Goal: Task Accomplishment & Management: Use online tool/utility

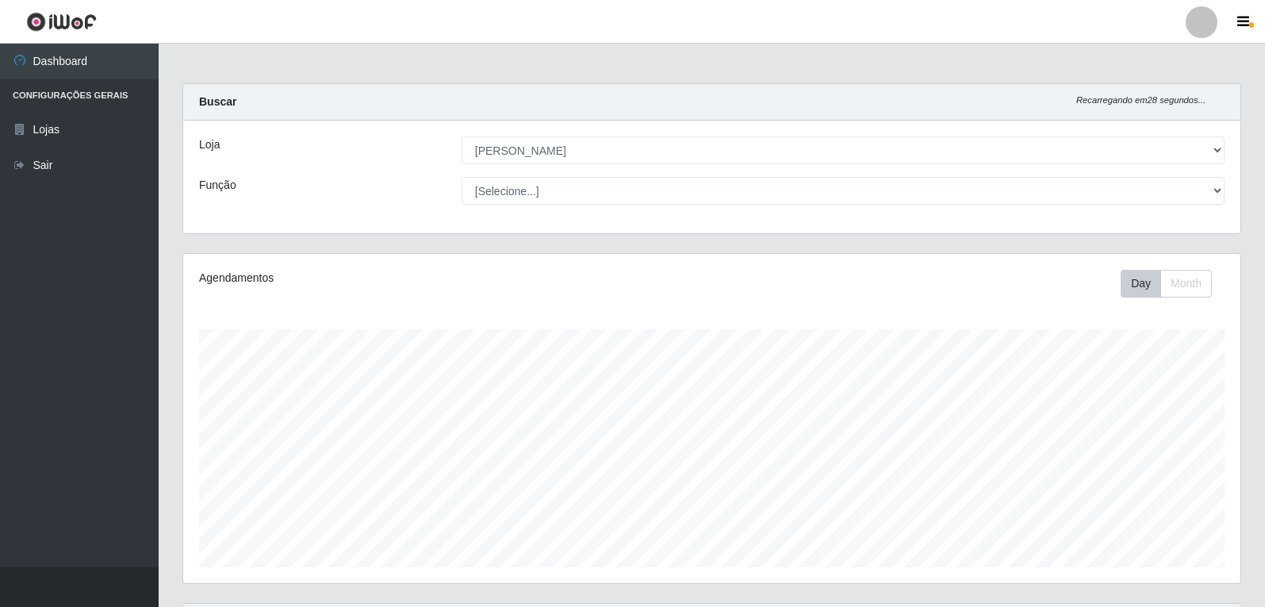
select select "523"
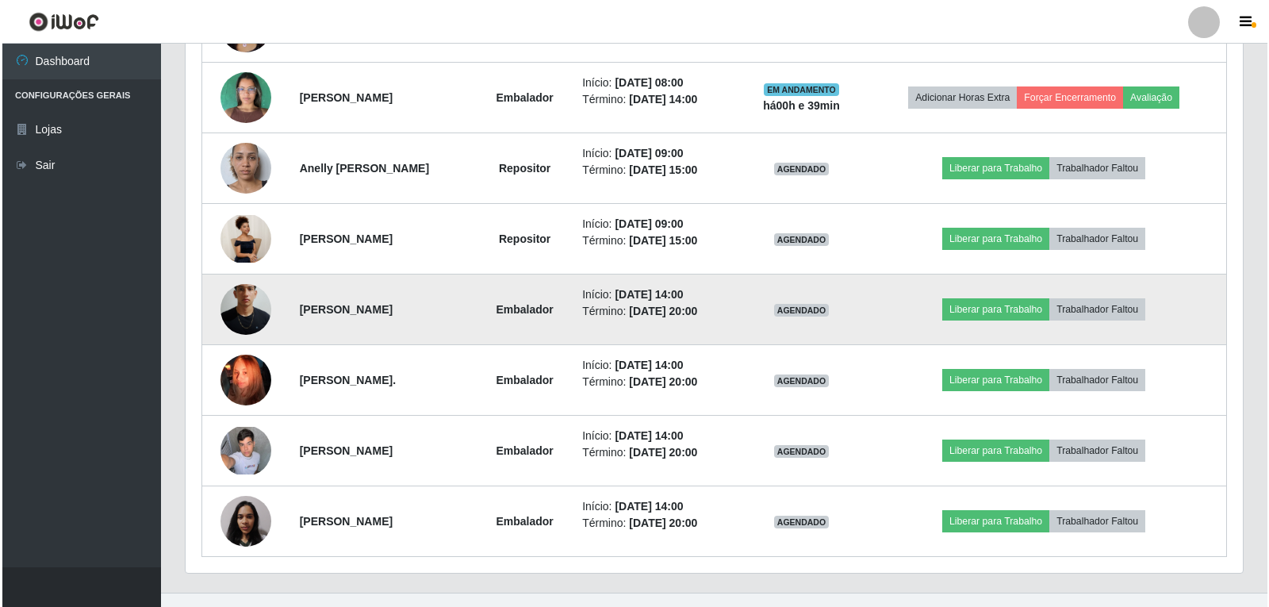
scroll to position [870, 0]
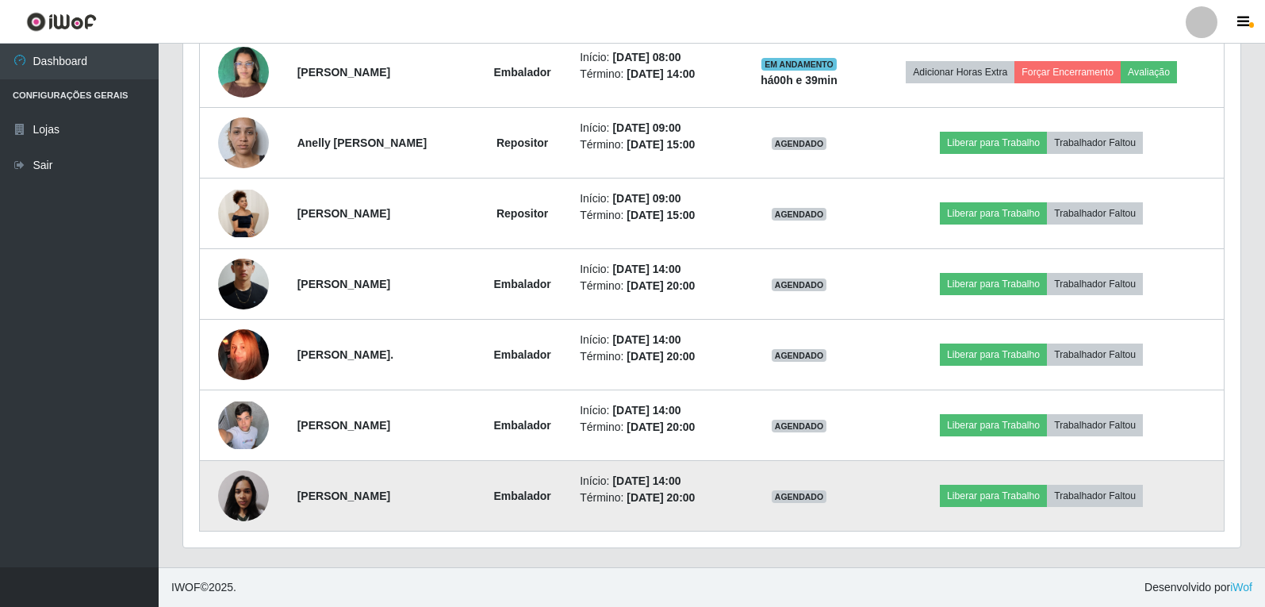
click at [221, 483] on img at bounding box center [243, 495] width 51 height 67
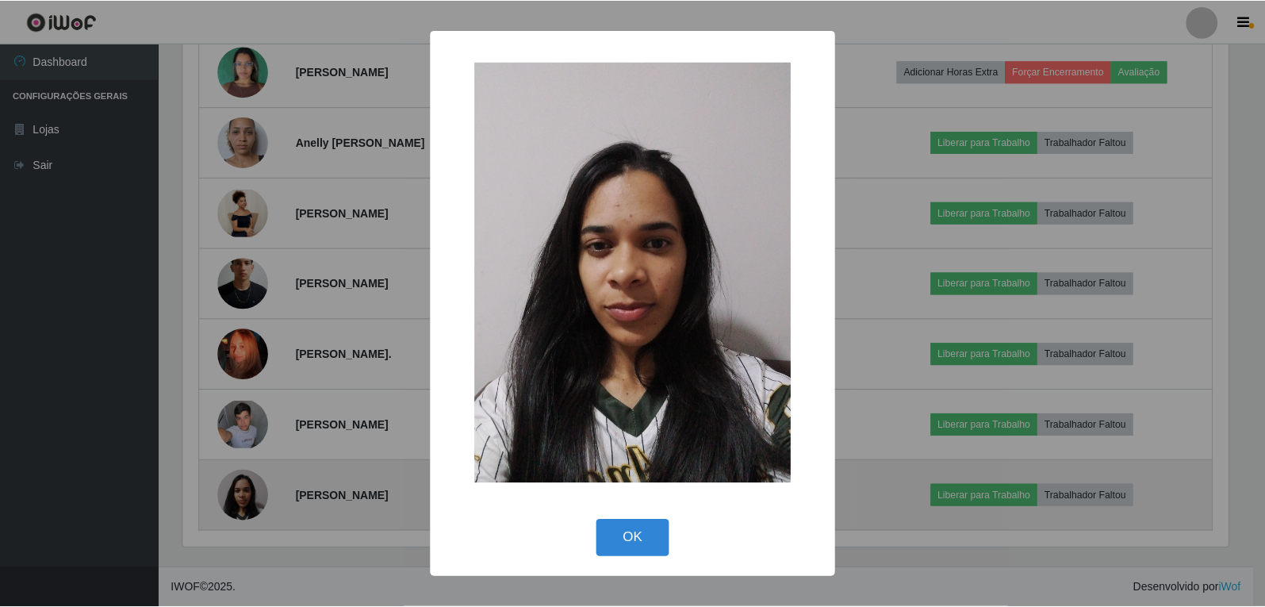
scroll to position [329, 1049]
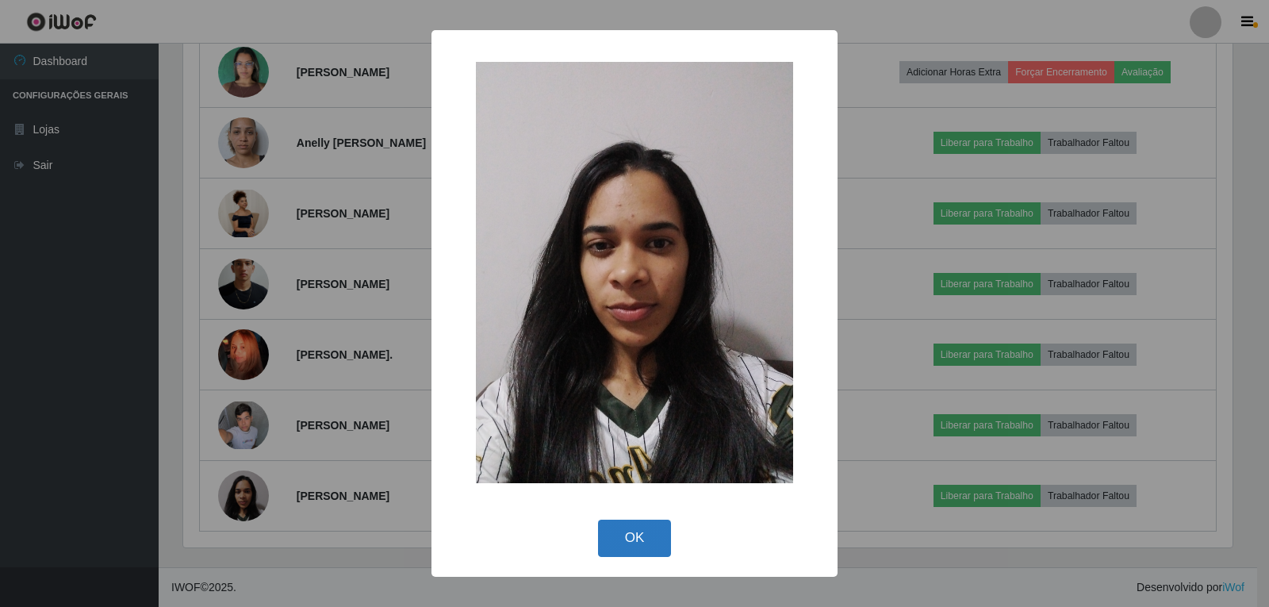
click at [616, 549] on button "OK" at bounding box center [635, 538] width 74 height 37
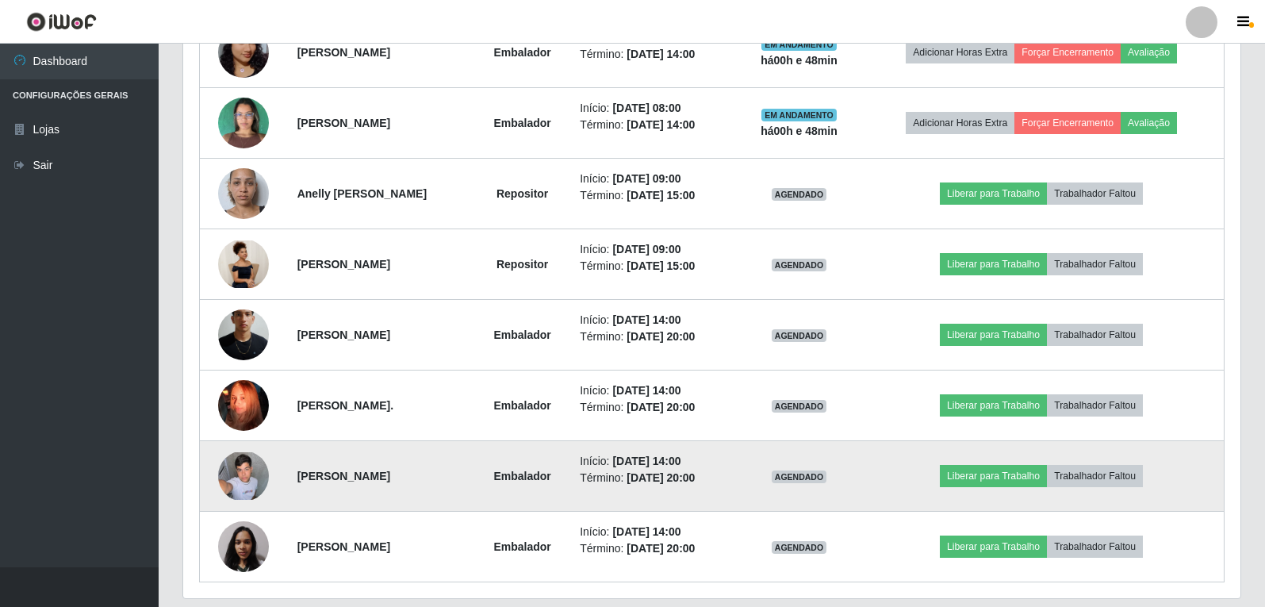
scroll to position [791, 0]
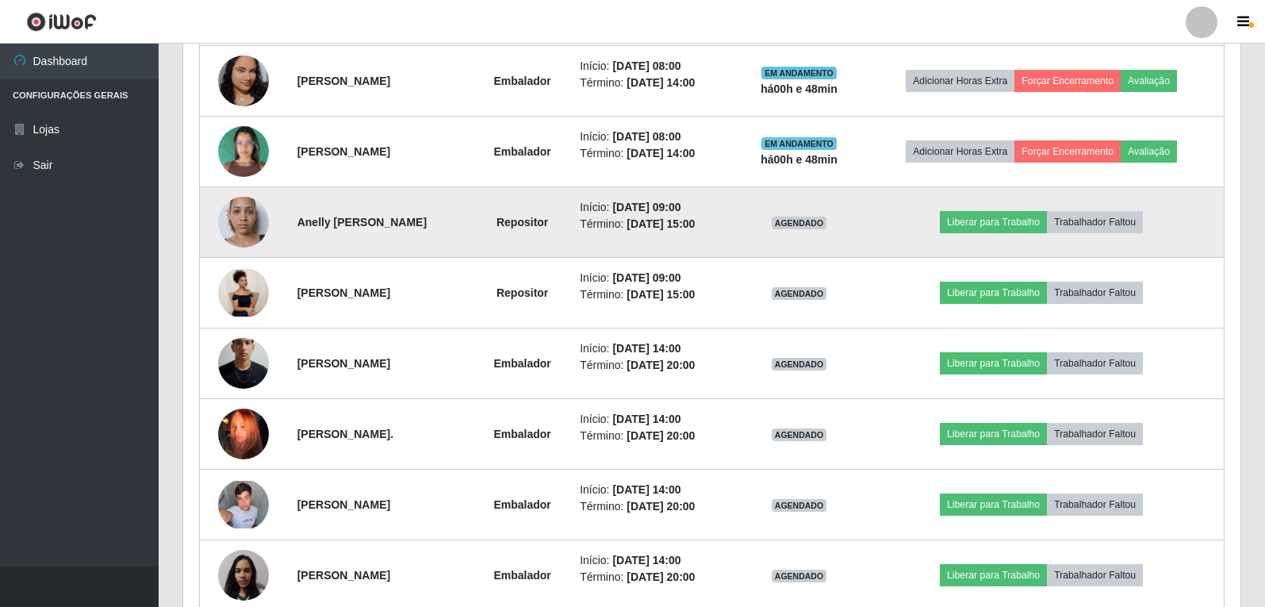
click at [251, 221] on img at bounding box center [243, 222] width 51 height 90
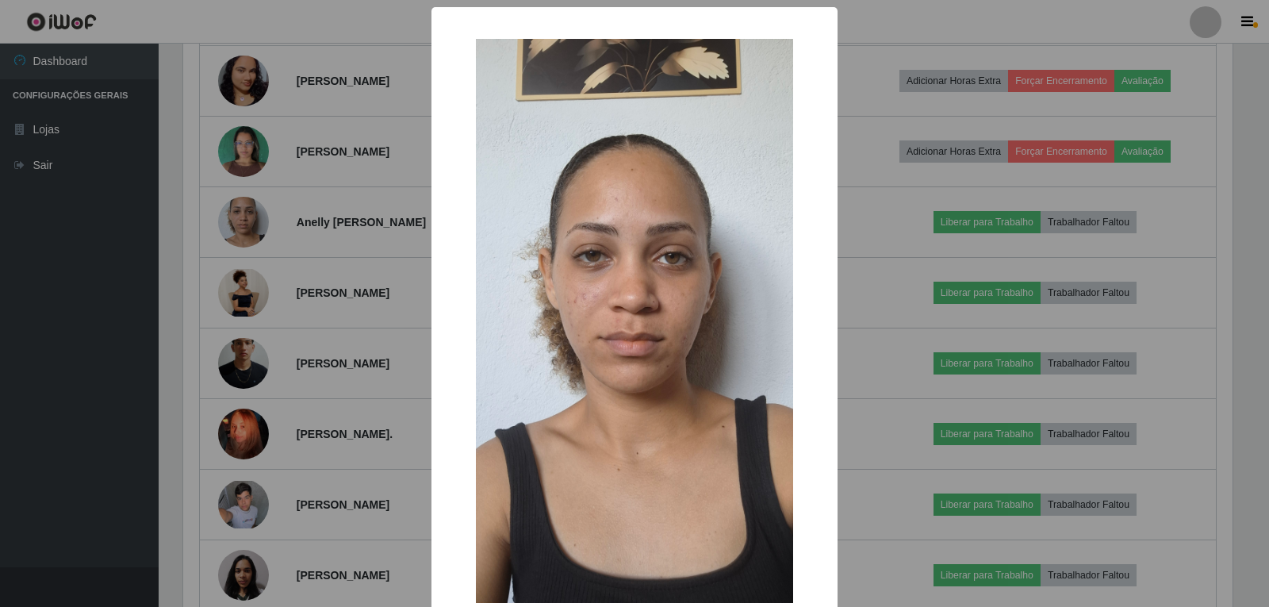
drag, startPoint x: 0, startPoint y: 228, endPoint x: 86, endPoint y: 235, distance: 86.7
click at [0, 229] on div "× OK Cancel" at bounding box center [634, 303] width 1269 height 607
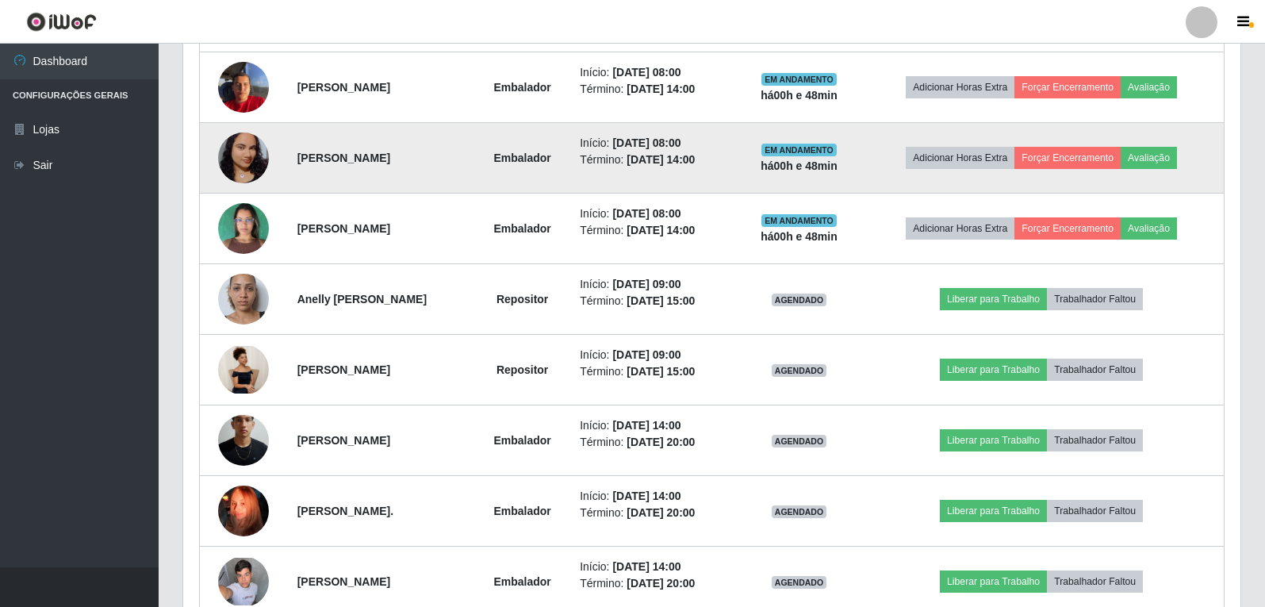
scroll to position [712, 0]
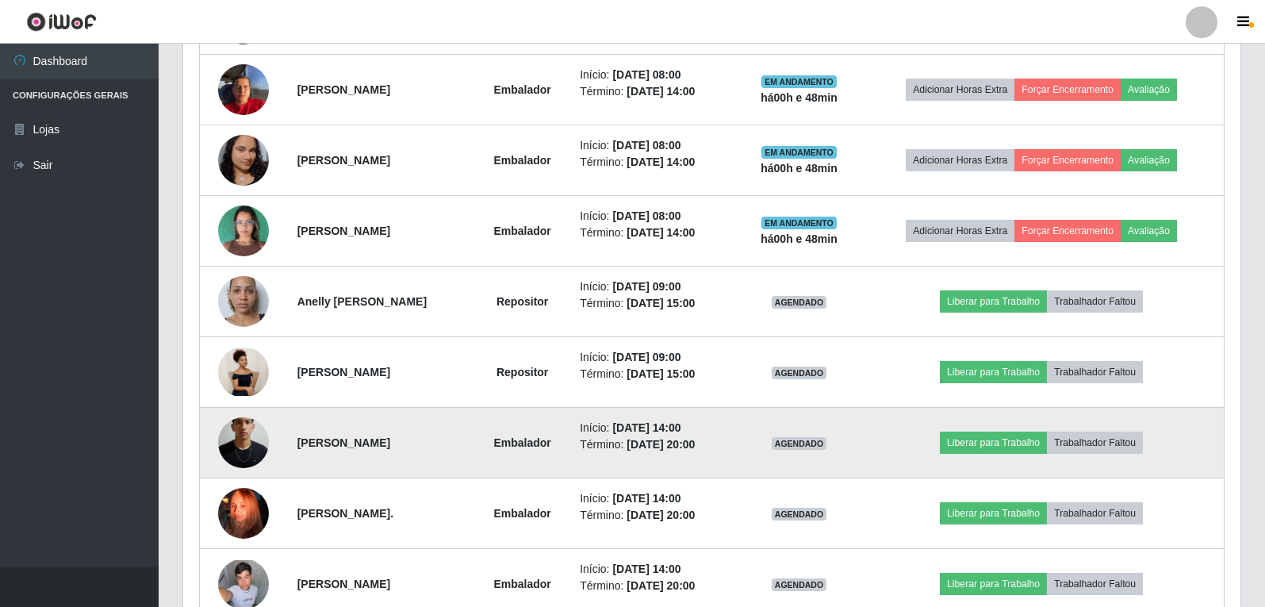
click at [253, 447] on img at bounding box center [243, 442] width 51 height 113
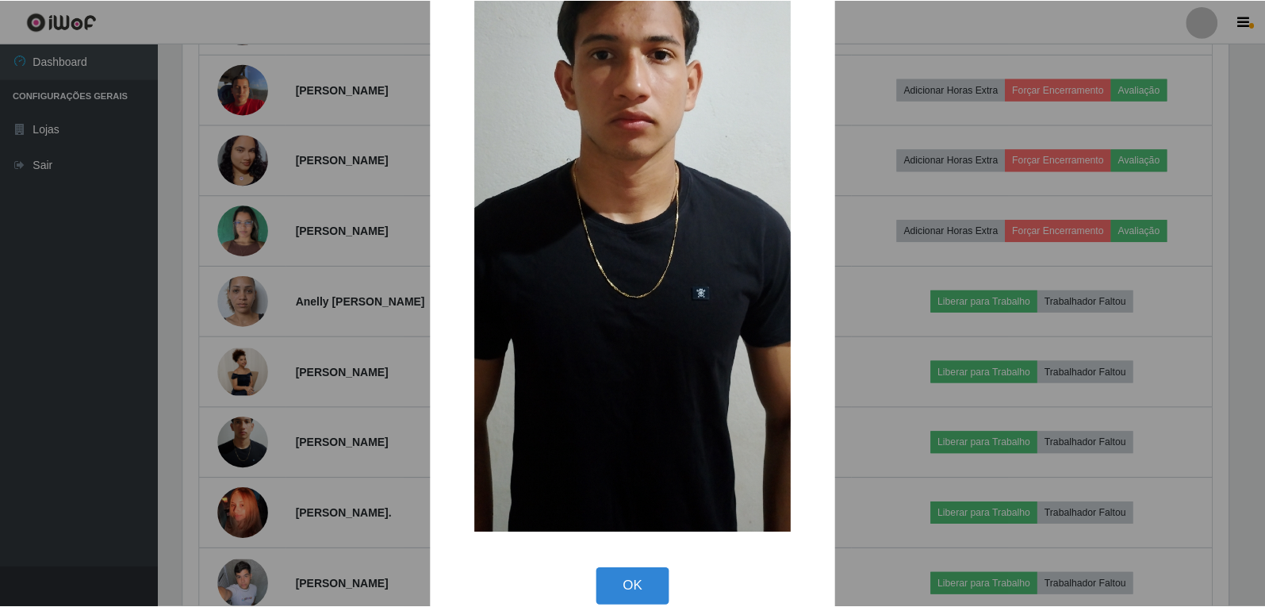
scroll to position [237, 0]
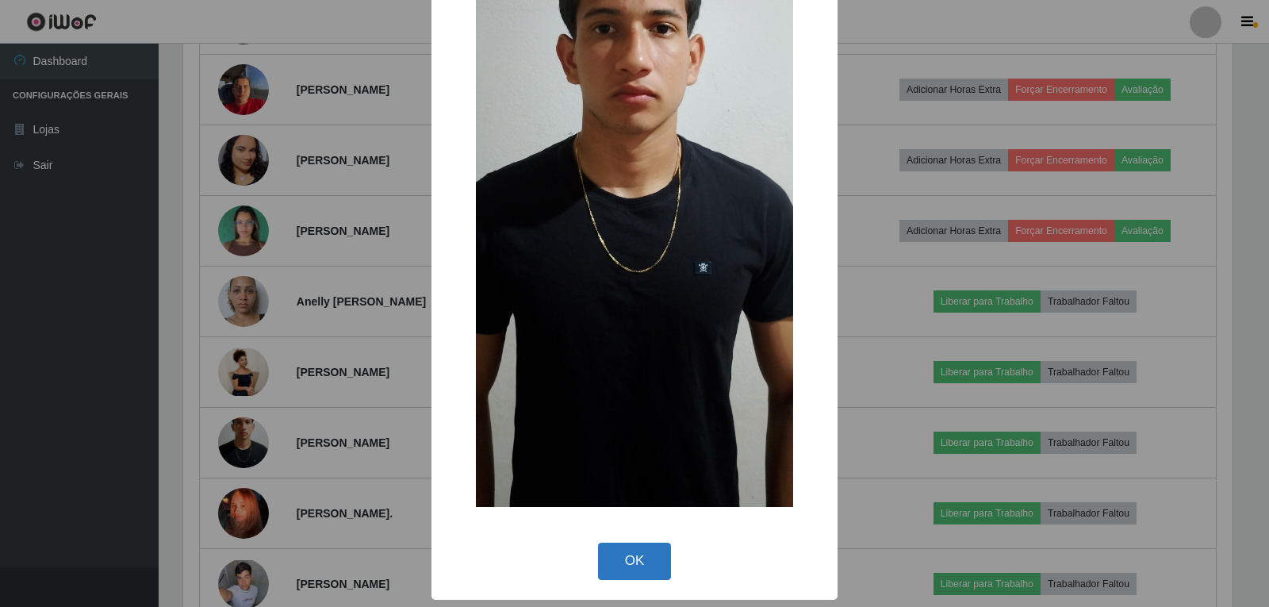
click at [615, 566] on button "OK" at bounding box center [635, 561] width 74 height 37
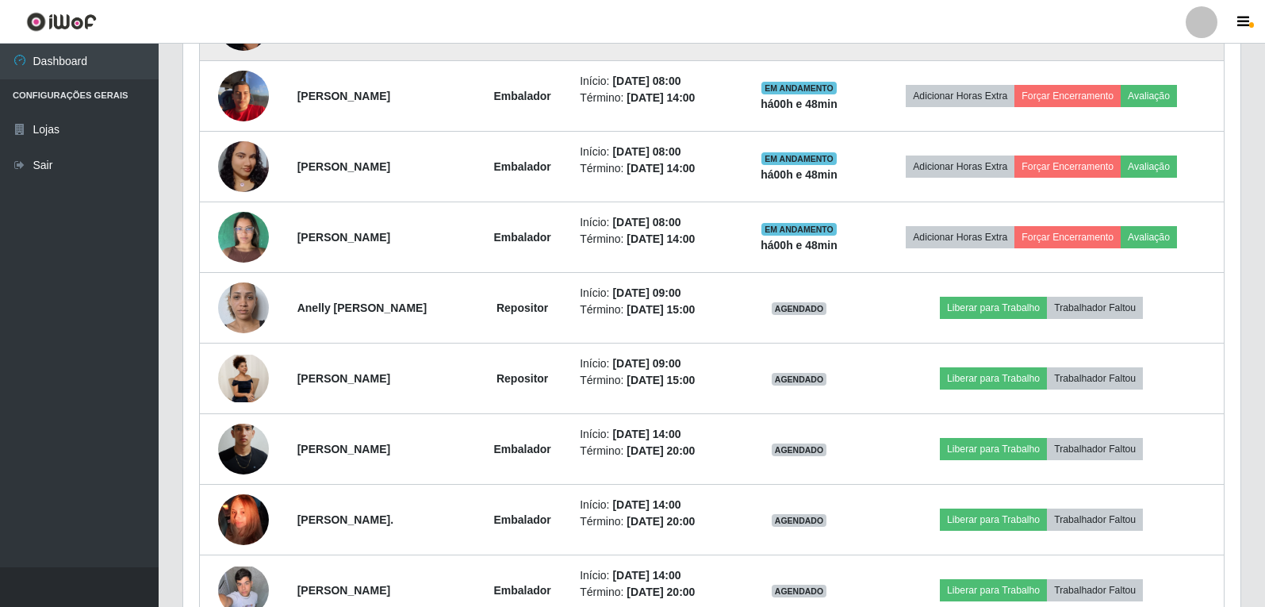
scroll to position [712, 0]
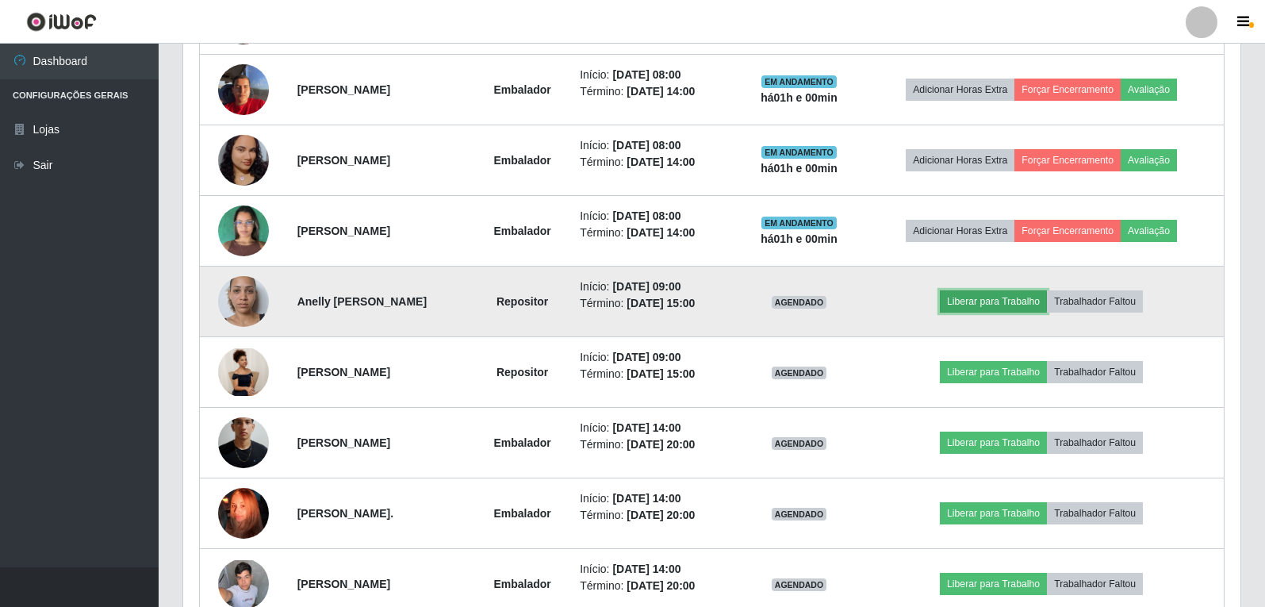
click at [1004, 302] on button "Liberar para Trabalho" at bounding box center [993, 301] width 107 height 22
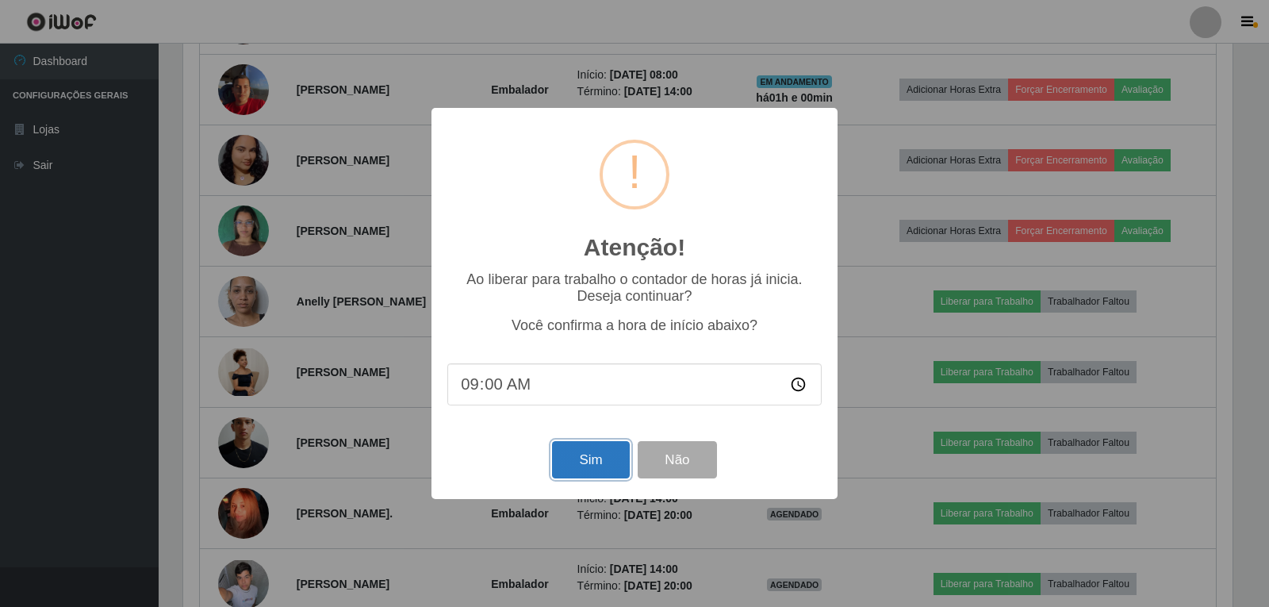
click at [576, 466] on button "Sim" at bounding box center [590, 459] width 77 height 37
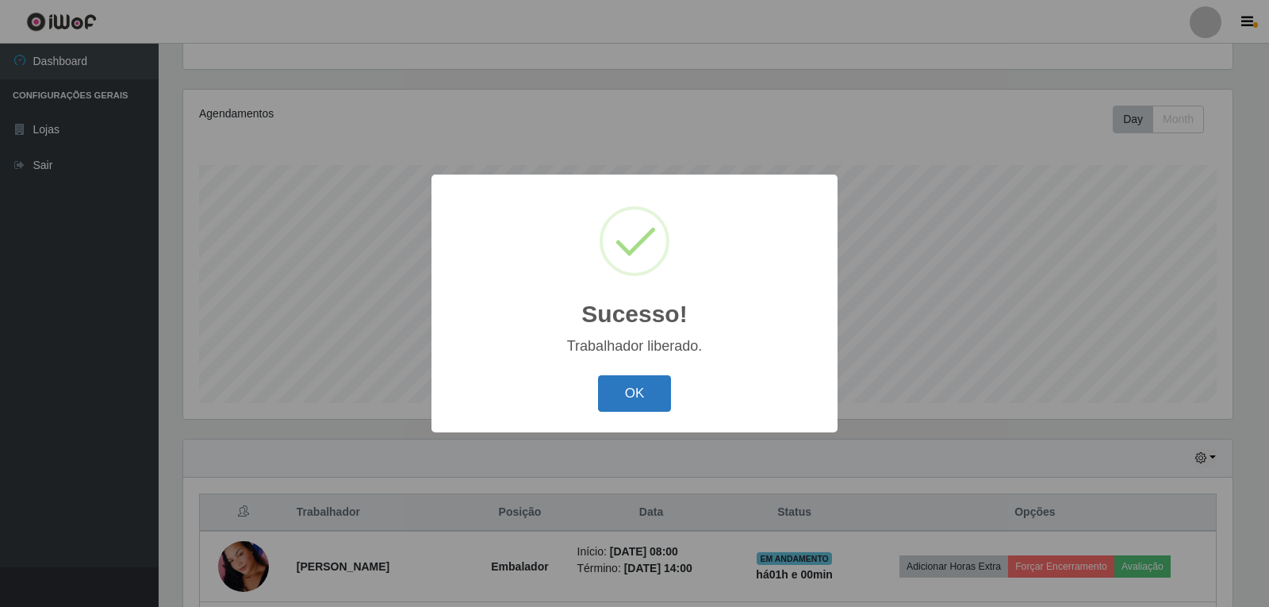
click at [600, 392] on button "OK" at bounding box center [635, 393] width 74 height 37
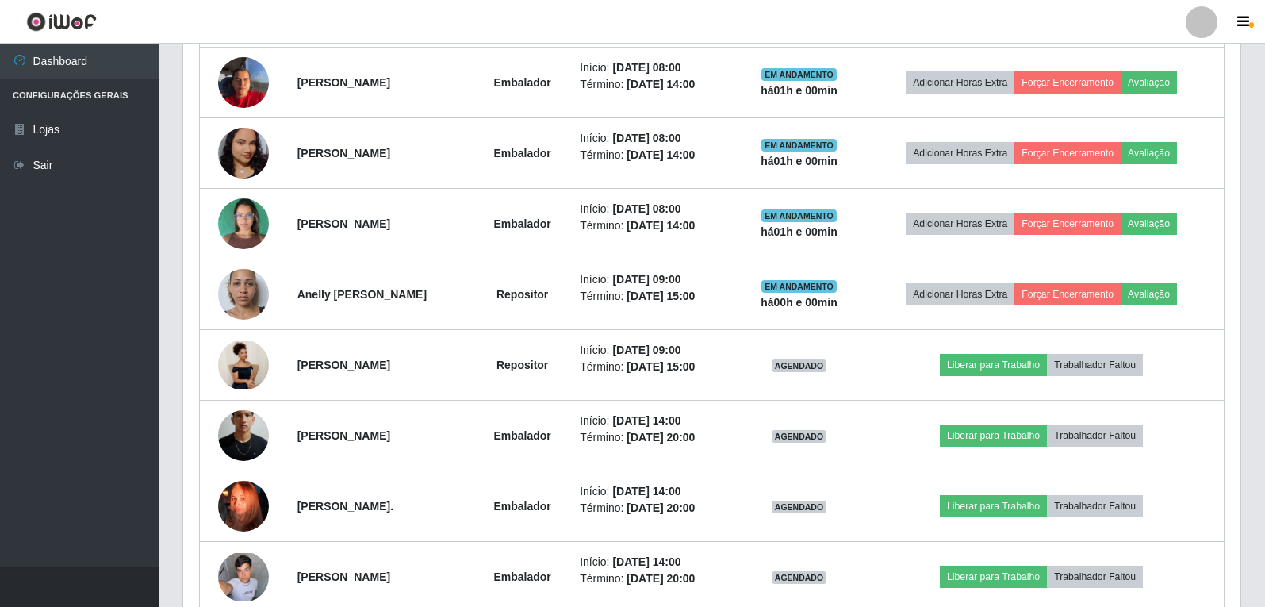
scroll to position [719, 0]
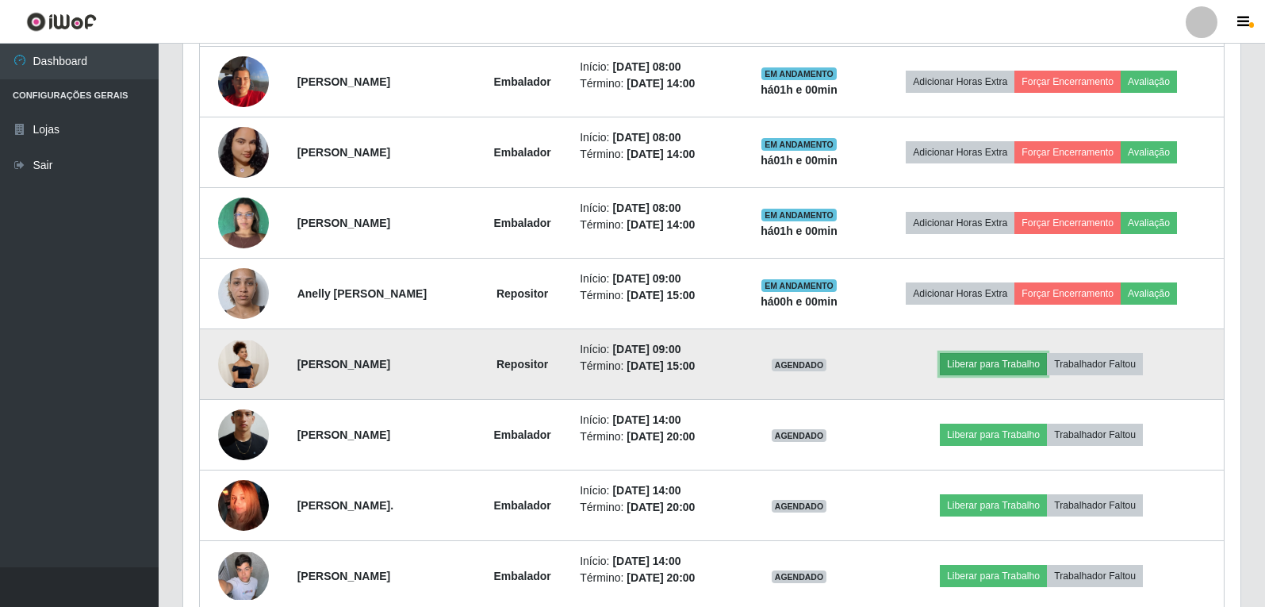
click at [1030, 365] on button "Liberar para Trabalho" at bounding box center [993, 364] width 107 height 22
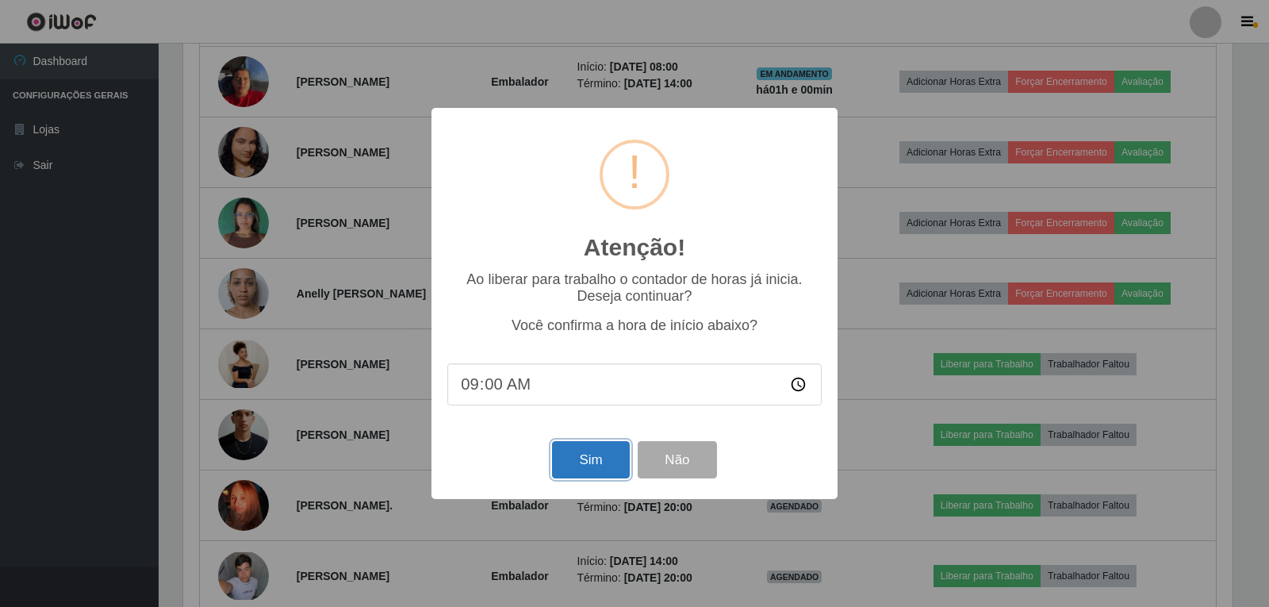
click at [589, 456] on button "Sim" at bounding box center [590, 459] width 77 height 37
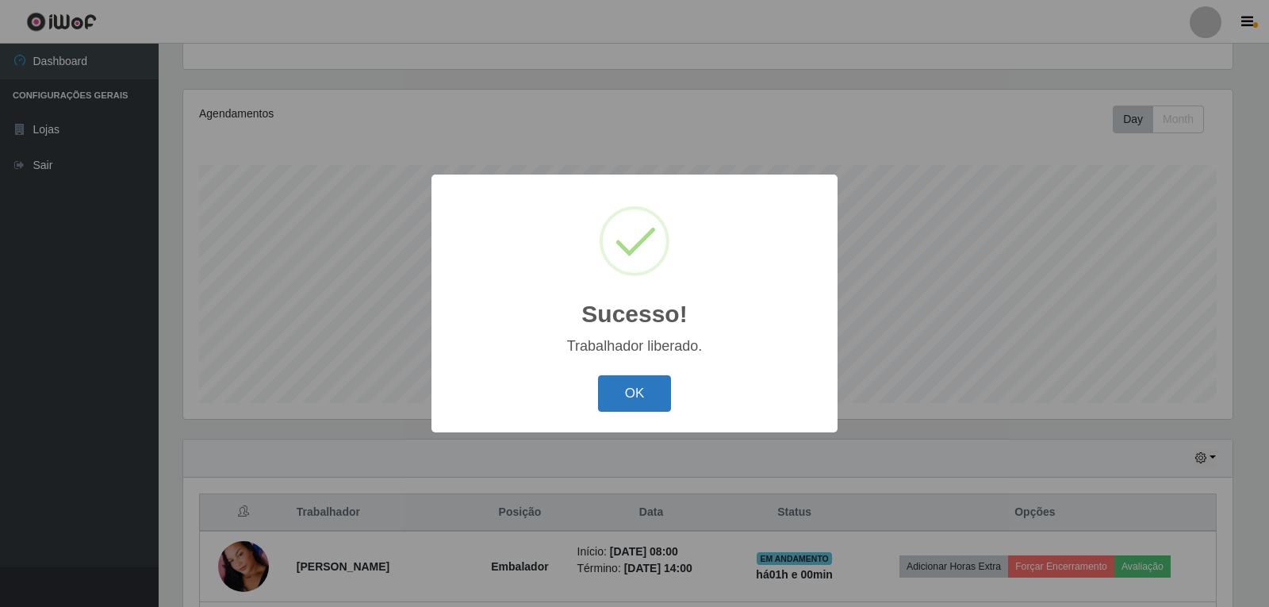
click at [618, 380] on button "OK" at bounding box center [635, 393] width 74 height 37
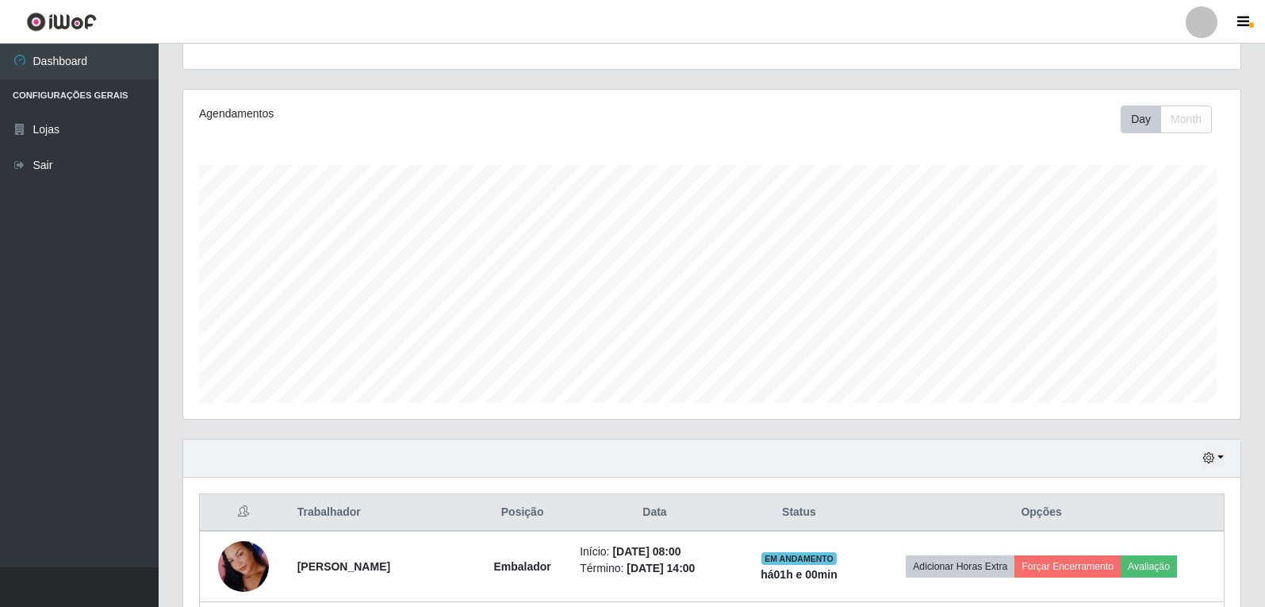
scroll to position [329, 1057]
